Goal: Find specific page/section: Find specific page/section

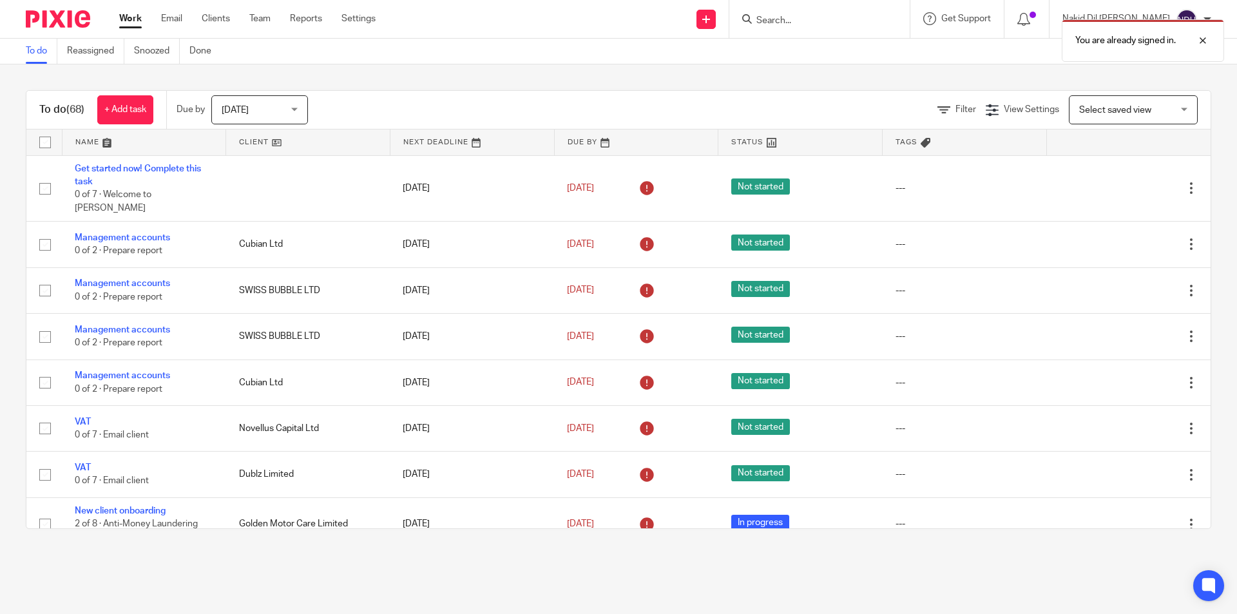
click at [895, 26] on div "You are already signed in." at bounding box center [921, 37] width 606 height 49
click at [874, 18] on div "You are already signed in." at bounding box center [921, 37] width 606 height 49
click at [811, 19] on div "You are already signed in." at bounding box center [921, 37] width 606 height 49
click at [800, 17] on div "You are already signed in." at bounding box center [921, 37] width 606 height 49
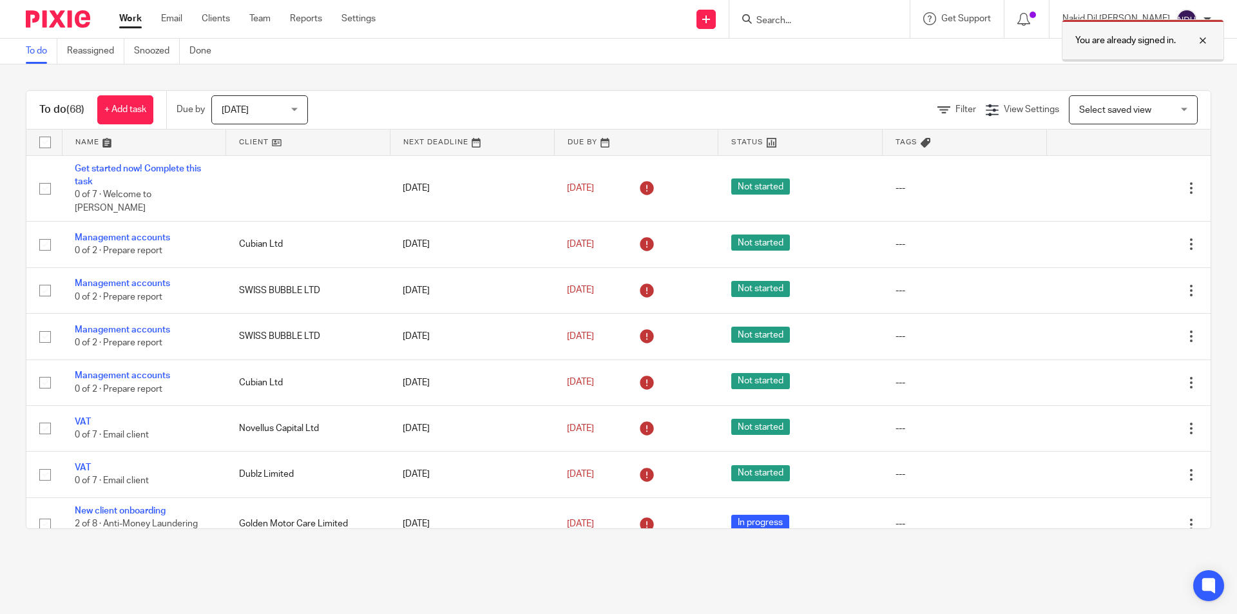
click at [1203, 44] on div at bounding box center [1193, 40] width 35 height 15
click at [854, 19] on input "Search" at bounding box center [813, 21] width 116 height 12
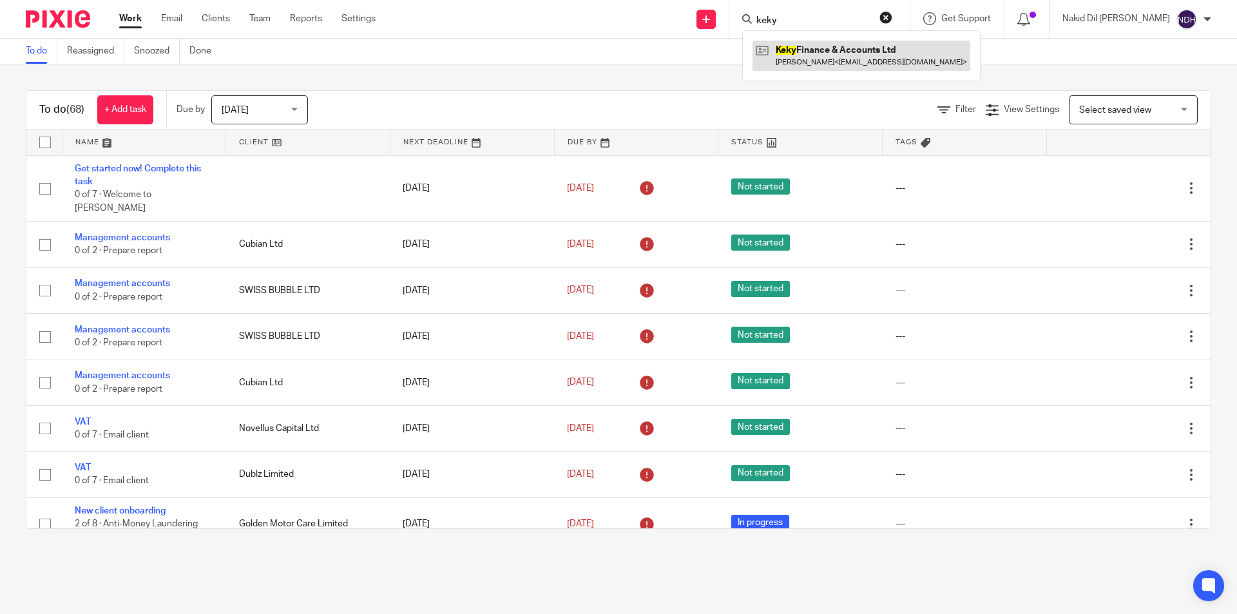
type input "keky"
click at [847, 48] on link at bounding box center [861, 56] width 218 height 30
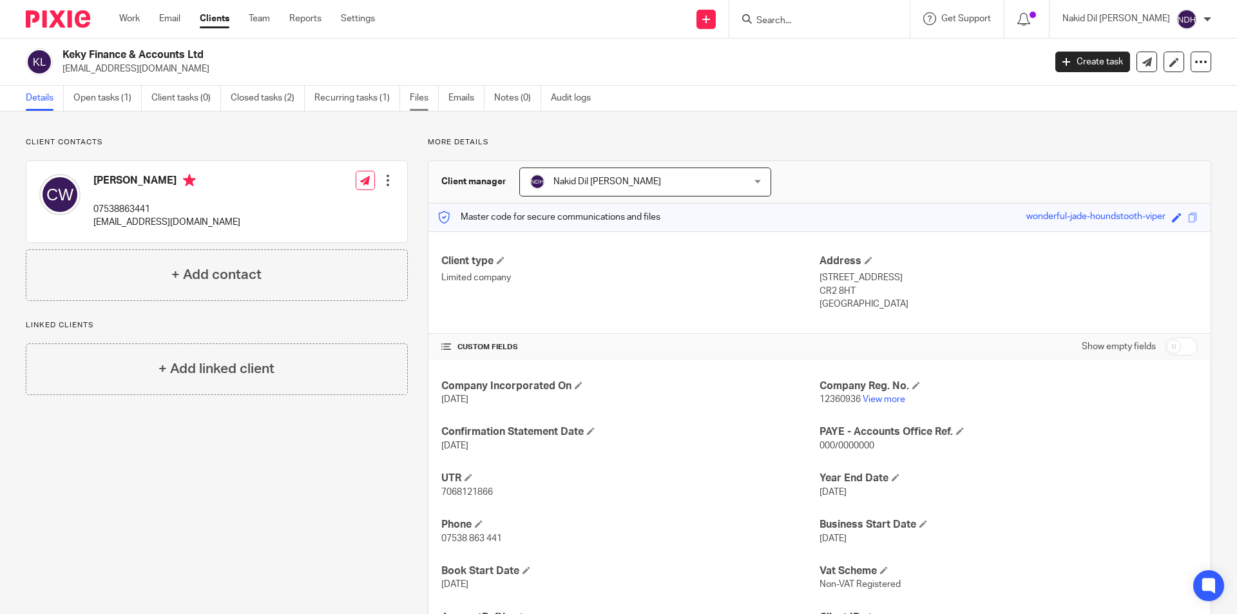
click at [418, 95] on link "Files" at bounding box center [424, 98] width 29 height 25
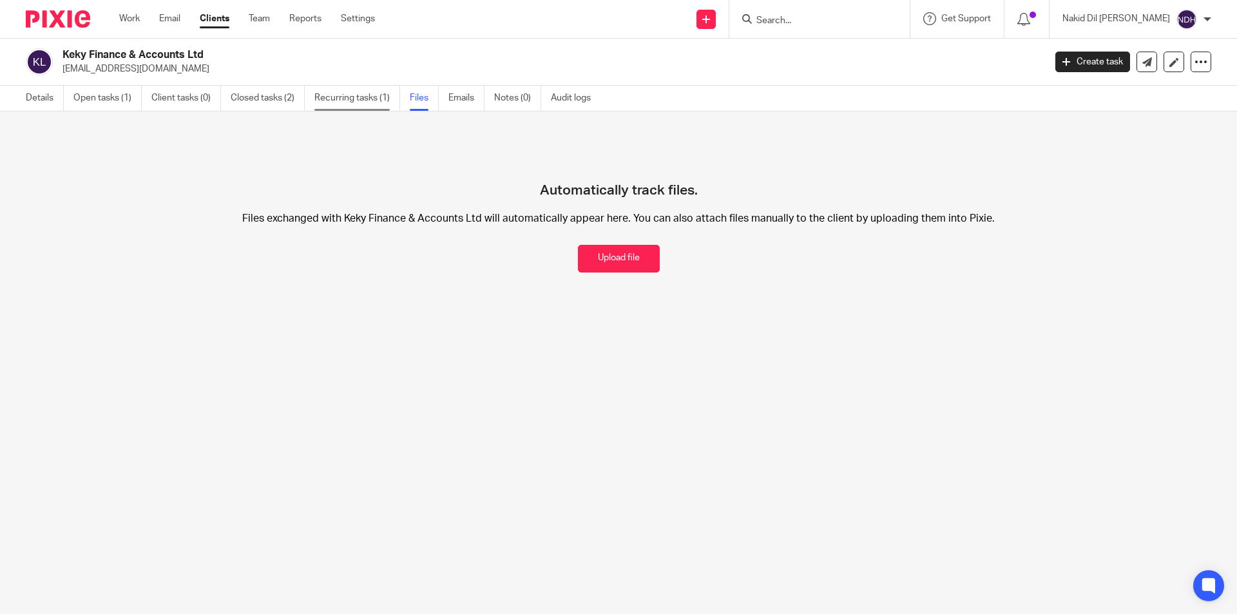
click at [357, 100] on link "Recurring tasks (1)" at bounding box center [357, 98] width 86 height 25
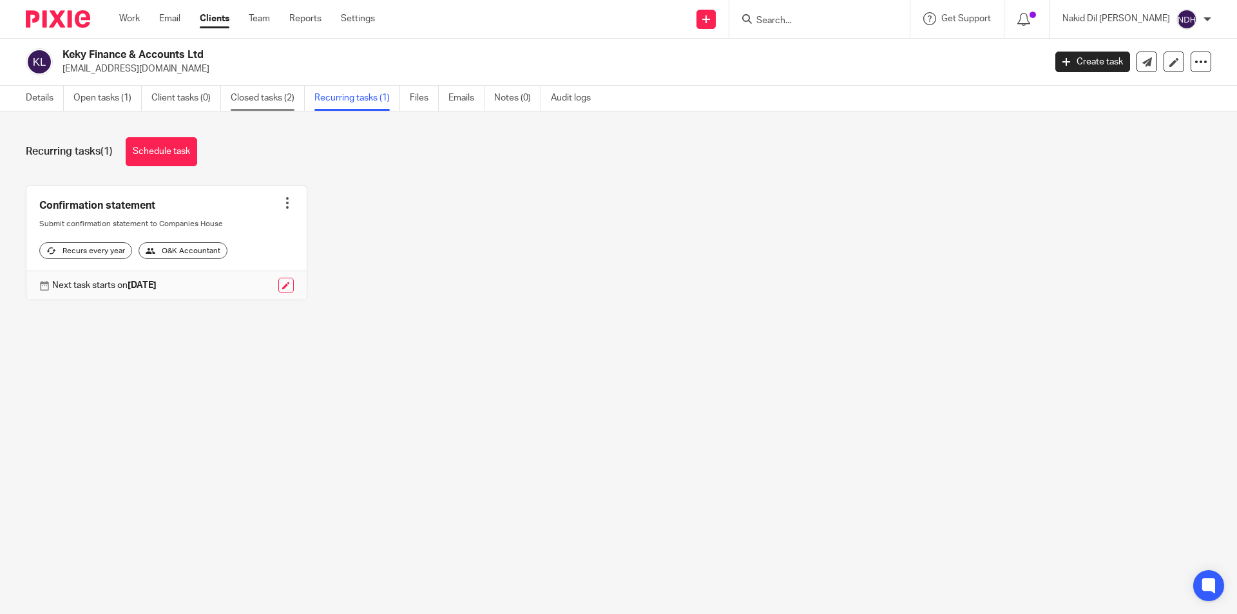
click at [278, 97] on link "Closed tasks (2)" at bounding box center [268, 98] width 74 height 25
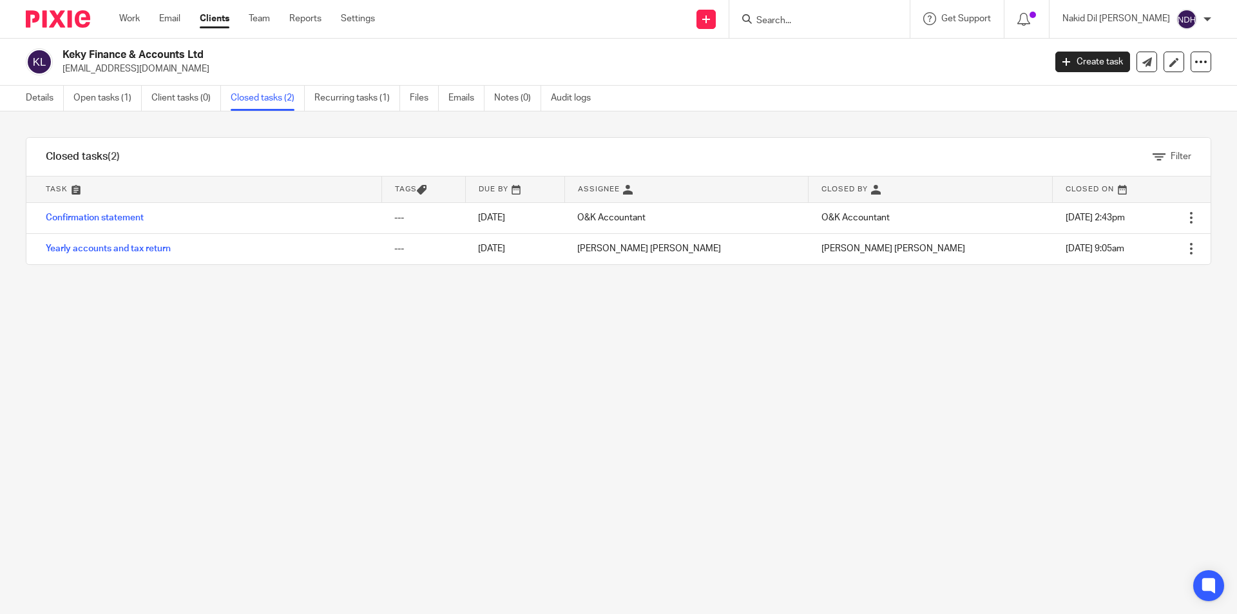
click at [171, 96] on link "Client tasks (0)" at bounding box center [186, 98] width 70 height 25
